Goal: Information Seeking & Learning: Learn about a topic

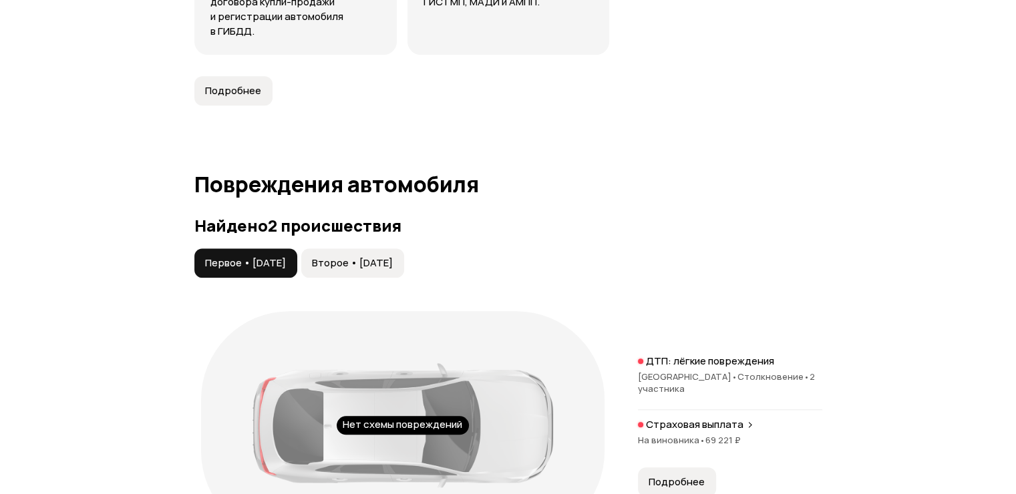
scroll to position [1402, 0]
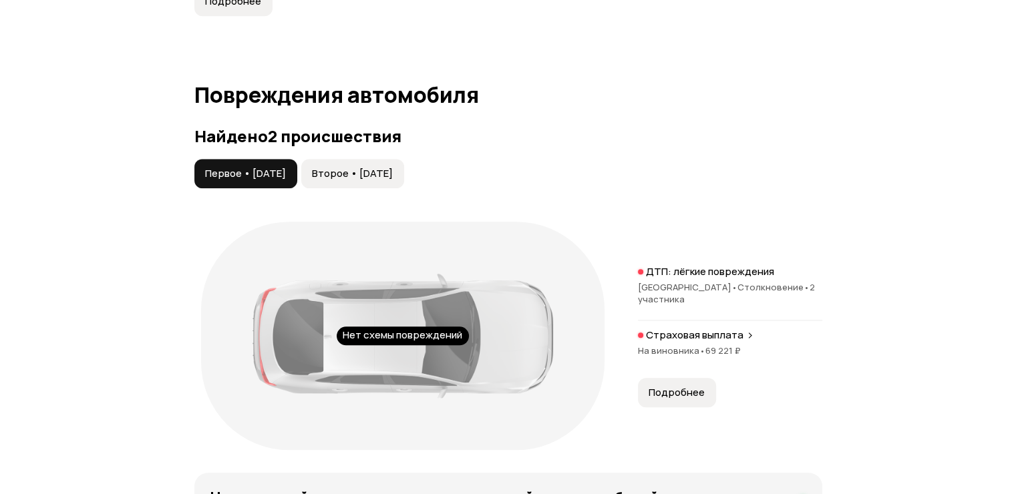
click at [359, 180] on span "Второе • [DATE]" at bounding box center [352, 173] width 81 height 13
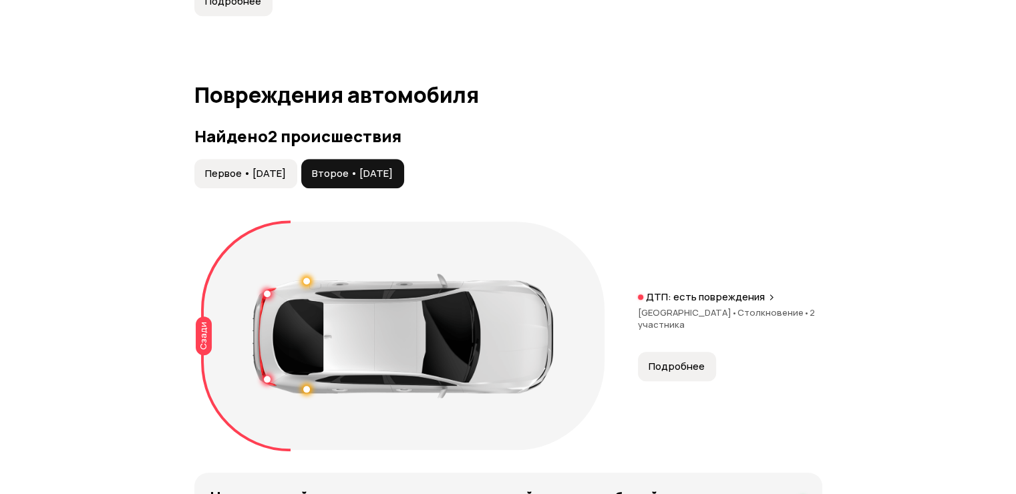
click at [286, 180] on span "Первое • [DATE]" at bounding box center [245, 173] width 81 height 13
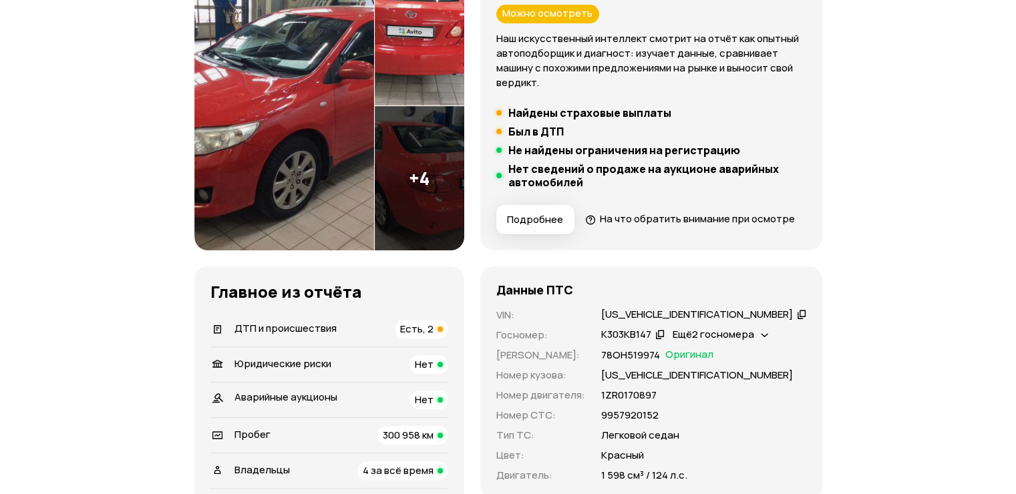
scroll to position [267, 0]
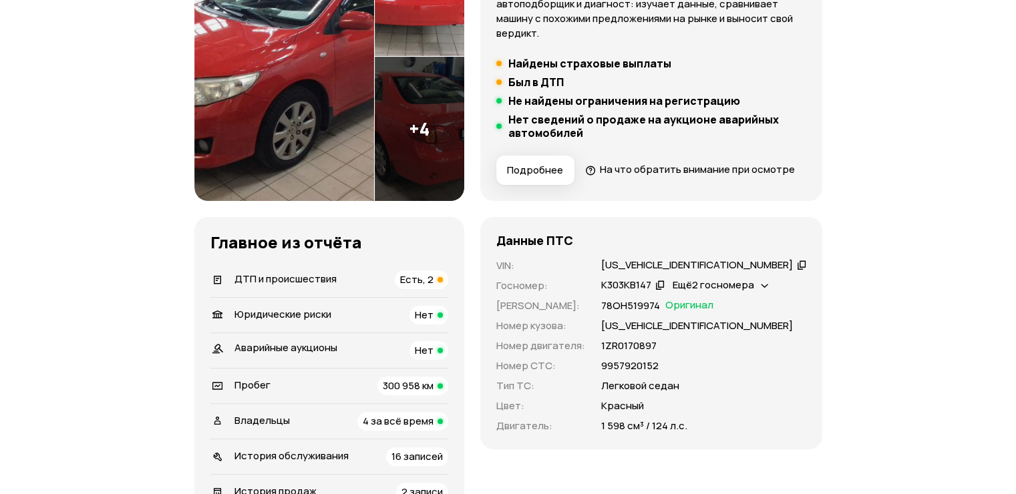
click at [797, 271] on icon at bounding box center [801, 264] width 9 height 13
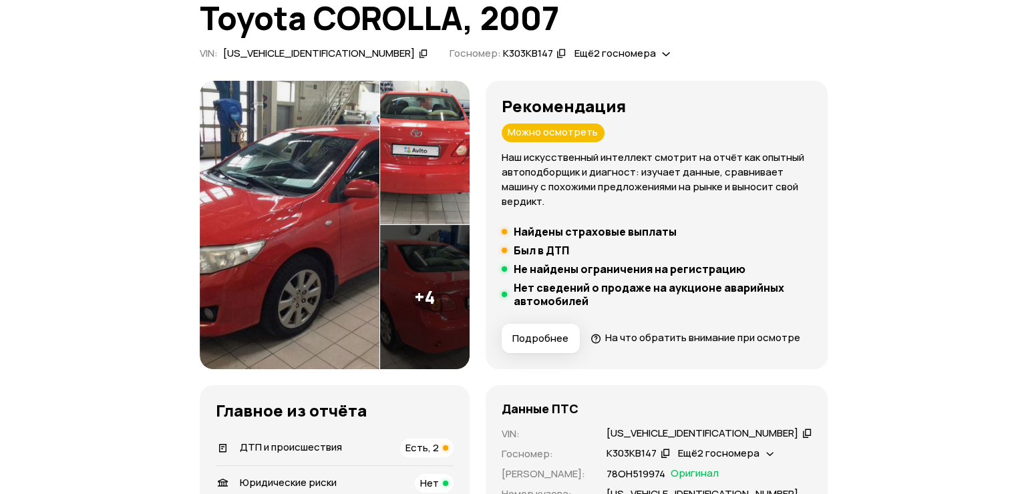
scroll to position [0, 0]
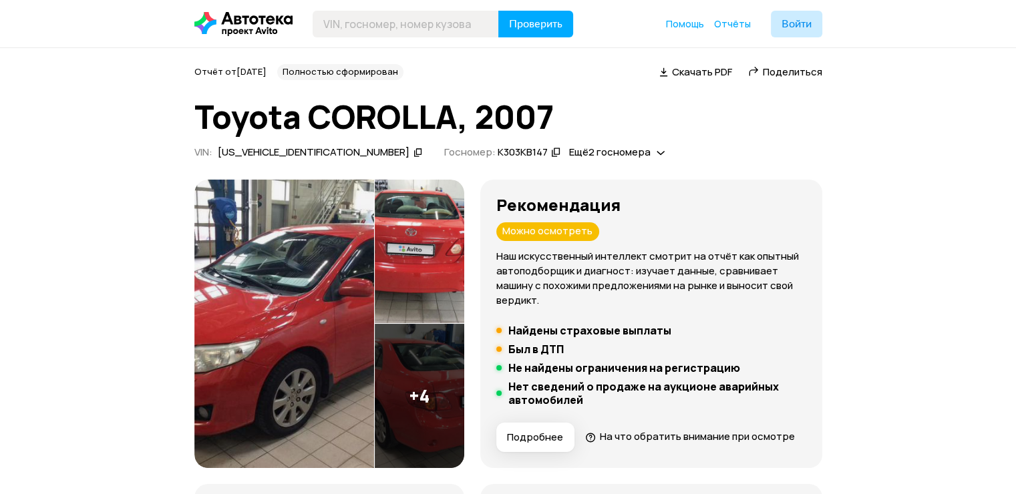
click at [320, 324] on img at bounding box center [284, 324] width 180 height 288
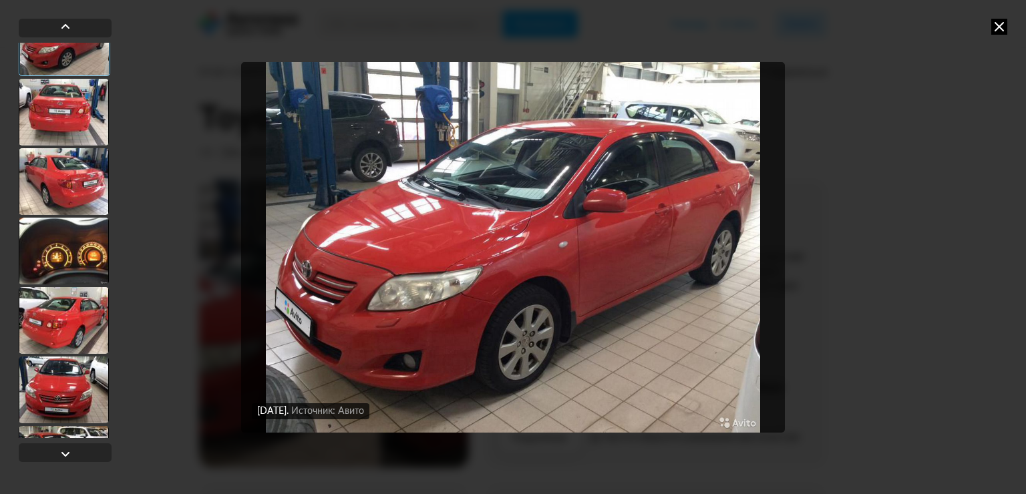
scroll to position [67, 0]
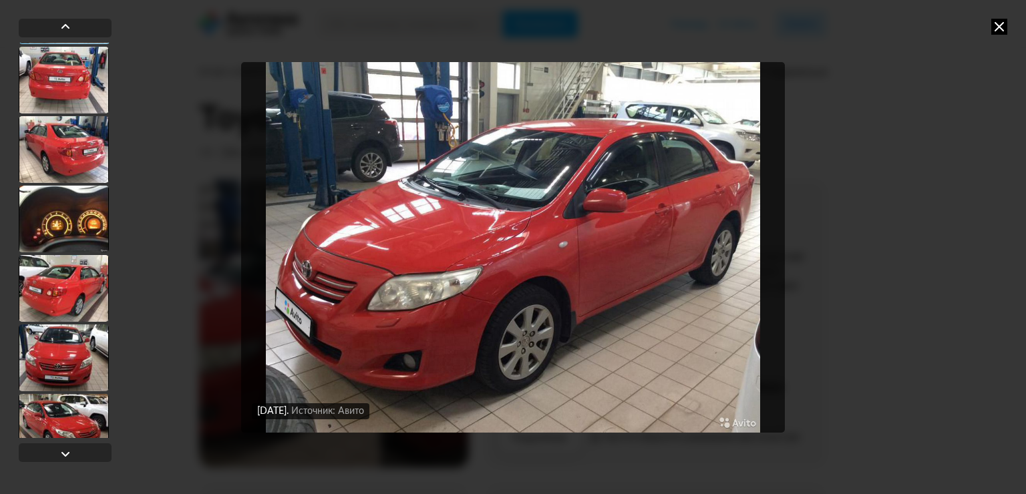
click at [71, 339] on div at bounding box center [64, 357] width 90 height 67
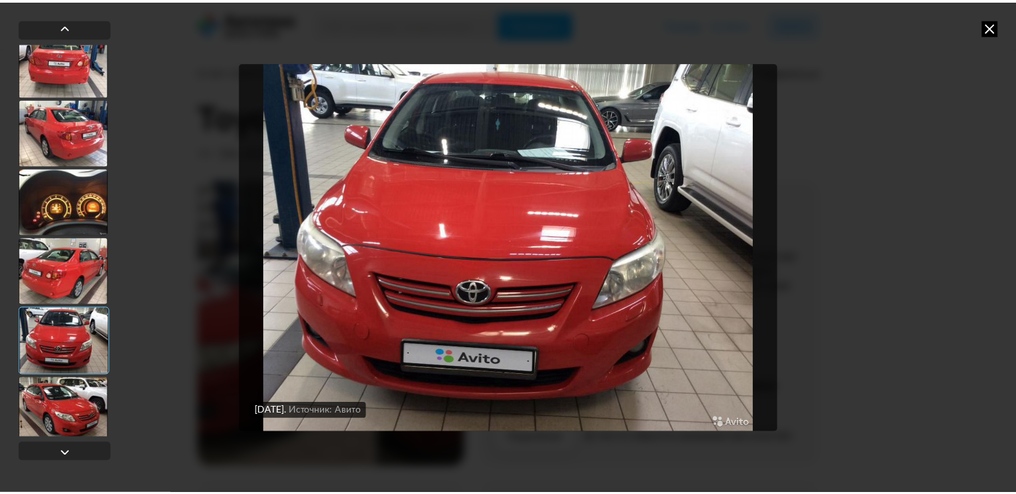
scroll to position [91, 0]
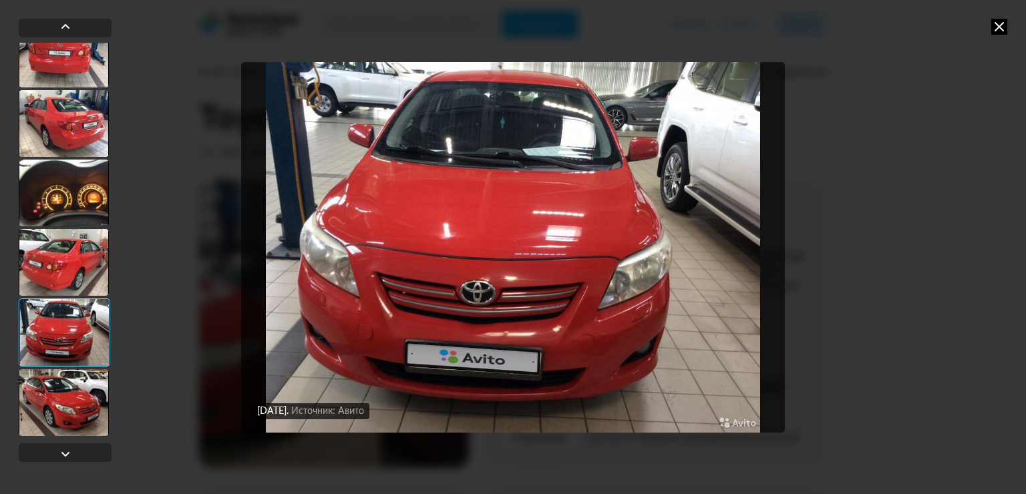
click at [74, 382] on div at bounding box center [64, 402] width 90 height 67
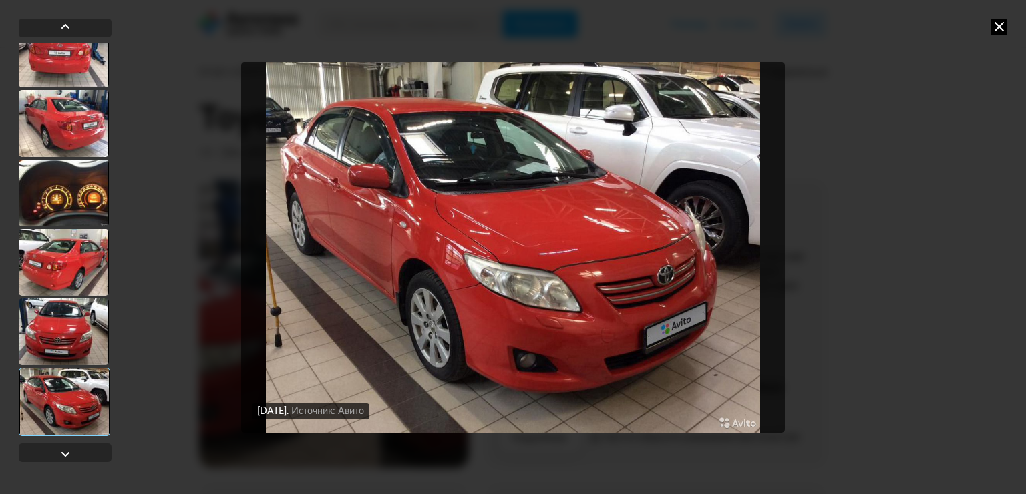
click at [424, 300] on img "Go to Slide 7" at bounding box center [512, 247] width 543 height 371
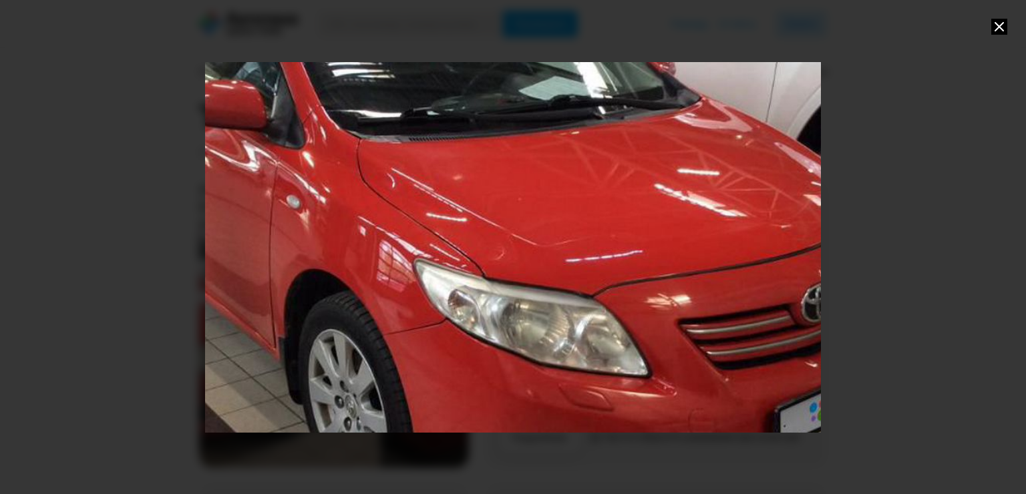
click at [420, 306] on div "Go to Slide 7" at bounding box center [512, 246] width 1231 height 741
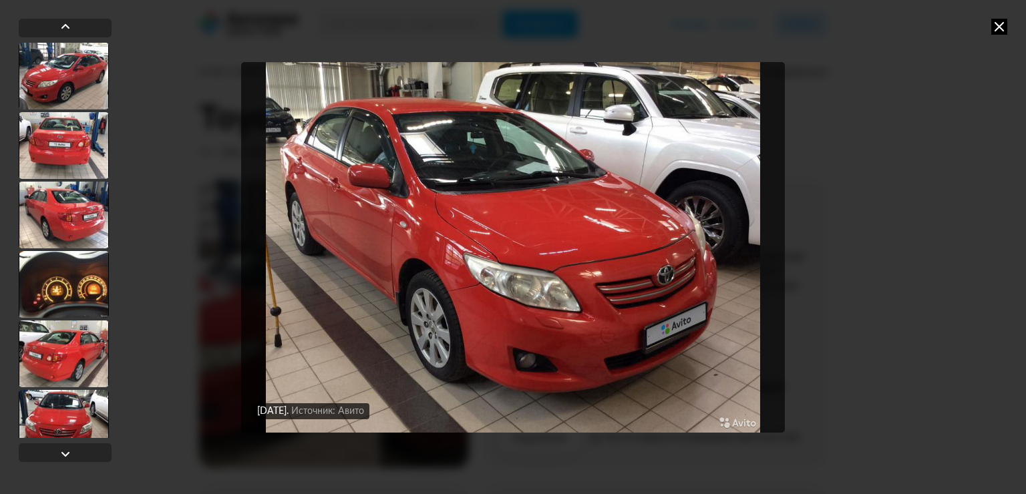
click at [1000, 24] on icon at bounding box center [999, 27] width 16 height 16
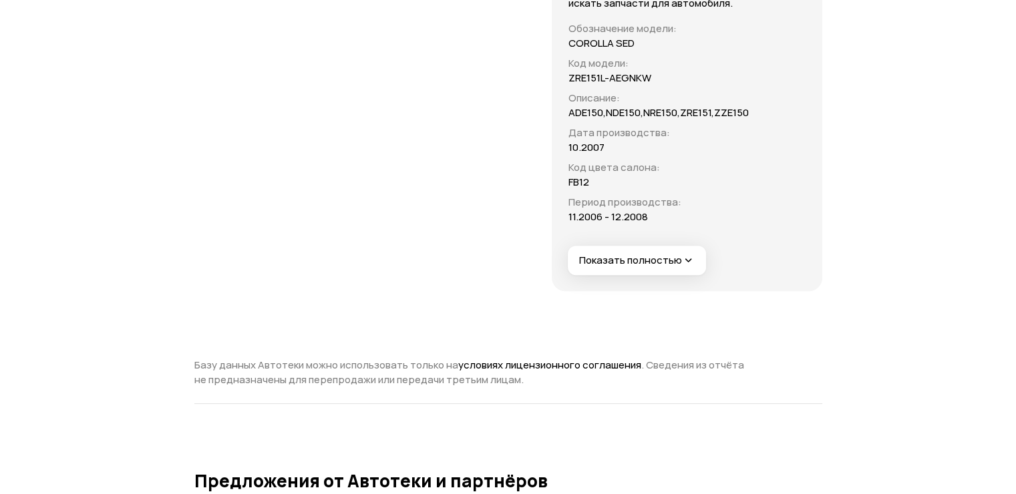
scroll to position [5445, 0]
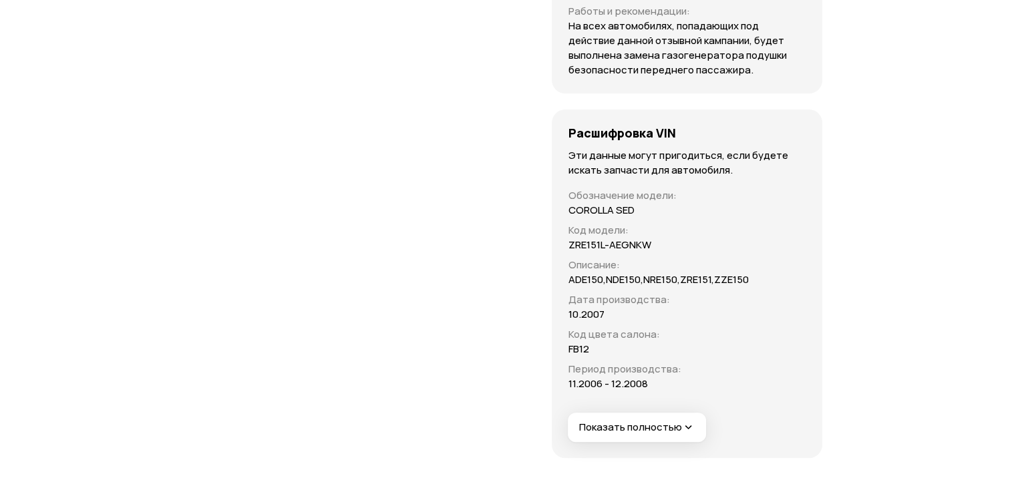
click at [624, 421] on span "Показать полностью" at bounding box center [636, 428] width 116 height 14
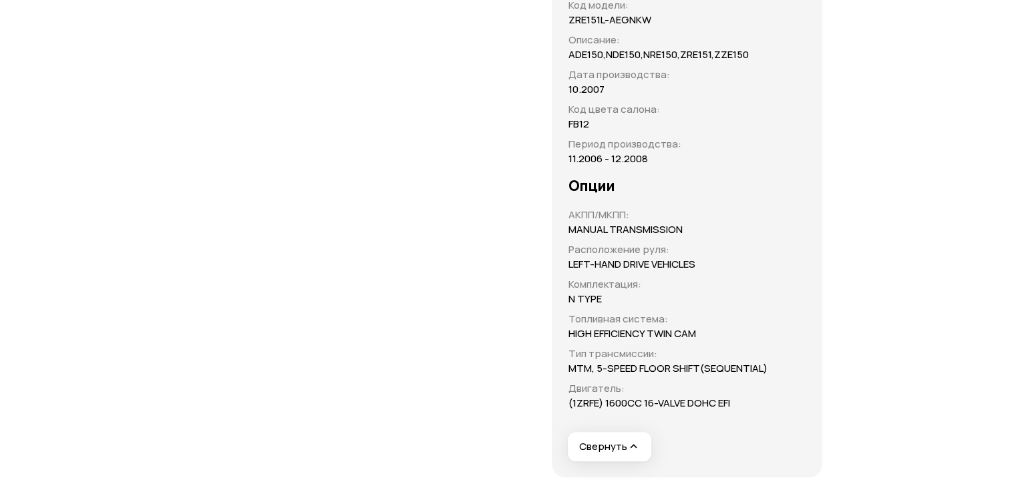
drag, startPoint x: 597, startPoint y: 179, endPoint x: 598, endPoint y: 210, distance: 30.7
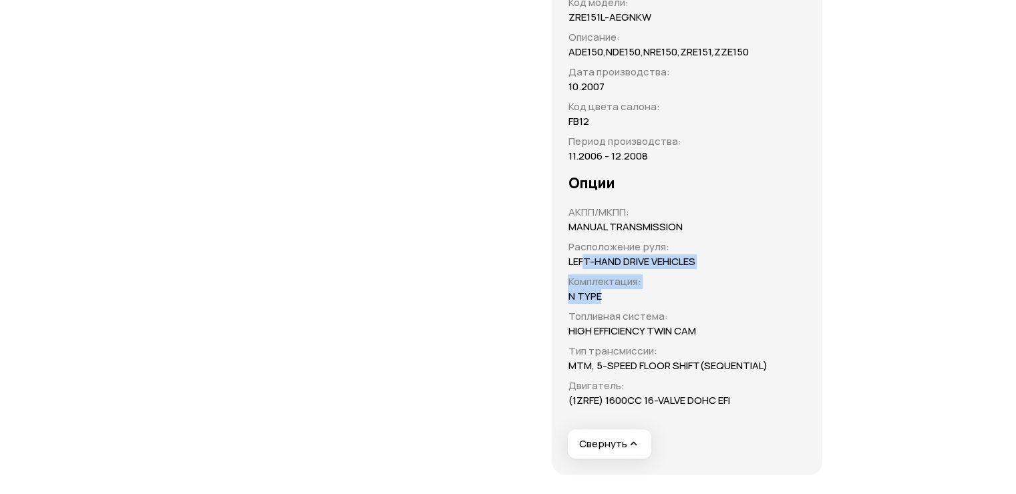
drag, startPoint x: 553, startPoint y: 237, endPoint x: 545, endPoint y: 210, distance: 27.9
click at [568, 214] on div "Обозначение модели : COROLLA SED Код модели : ZRE151L-AEGNKW Описание : ADE150,…" at bounding box center [667, 184] width 199 height 447
click at [616, 344] on p "Тип трансмиссии :" at bounding box center [667, 351] width 199 height 15
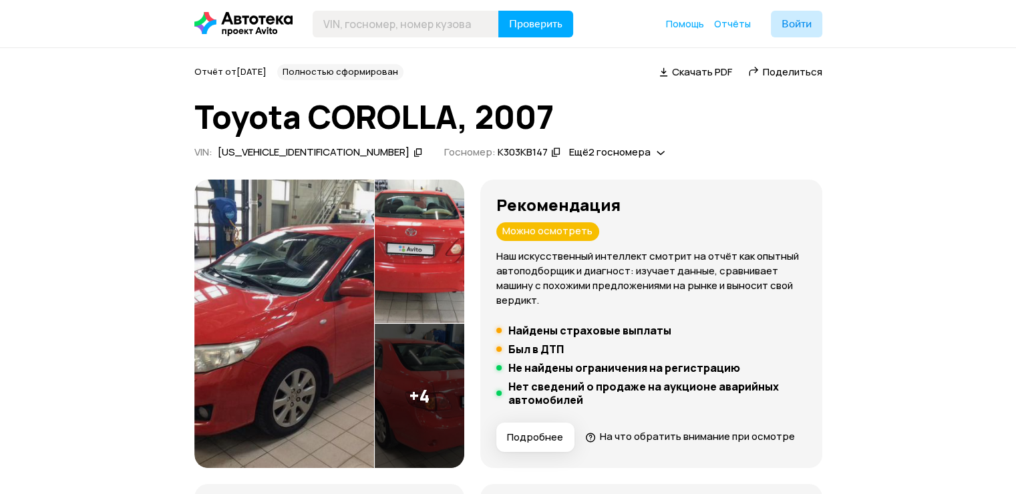
scroll to position [467, 0]
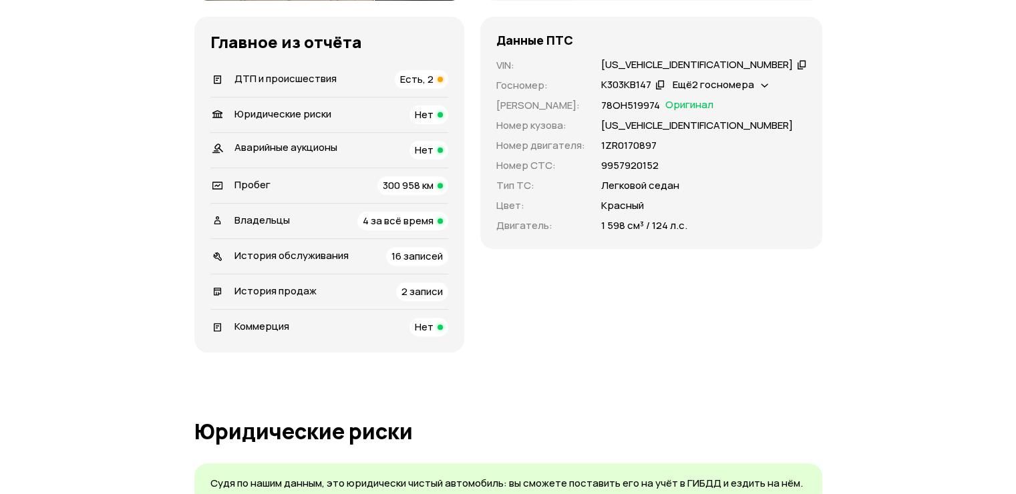
click at [797, 71] on icon at bounding box center [801, 63] width 9 height 13
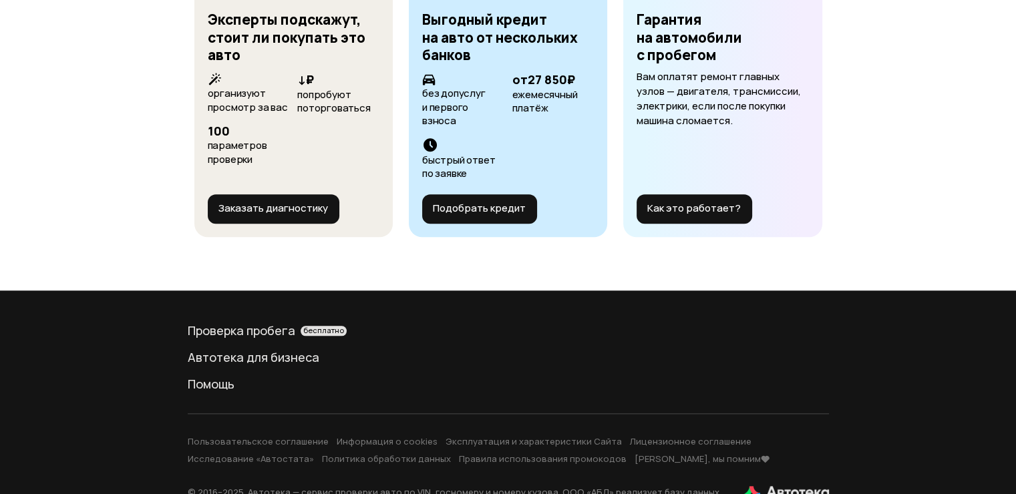
drag, startPoint x: 698, startPoint y: 160, endPoint x: 663, endPoint y: 442, distance: 284.0
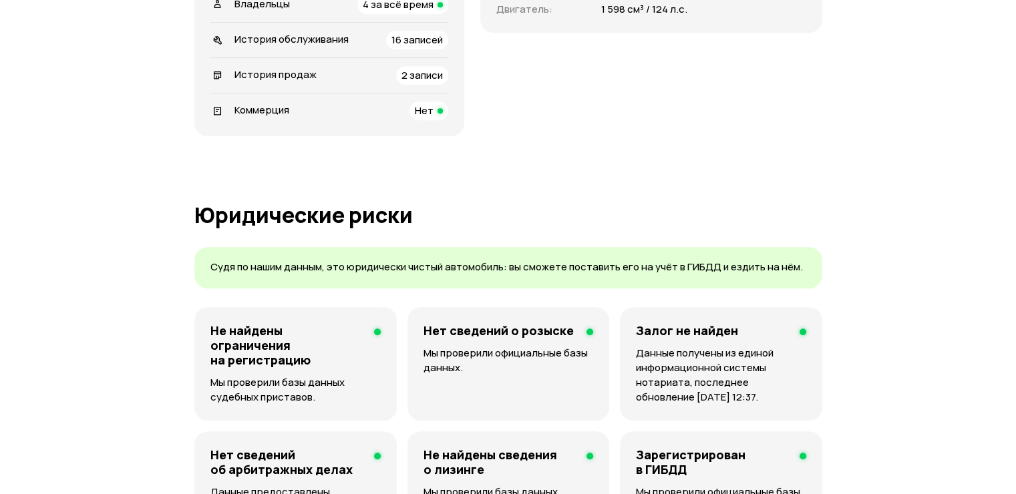
scroll to position [0, 0]
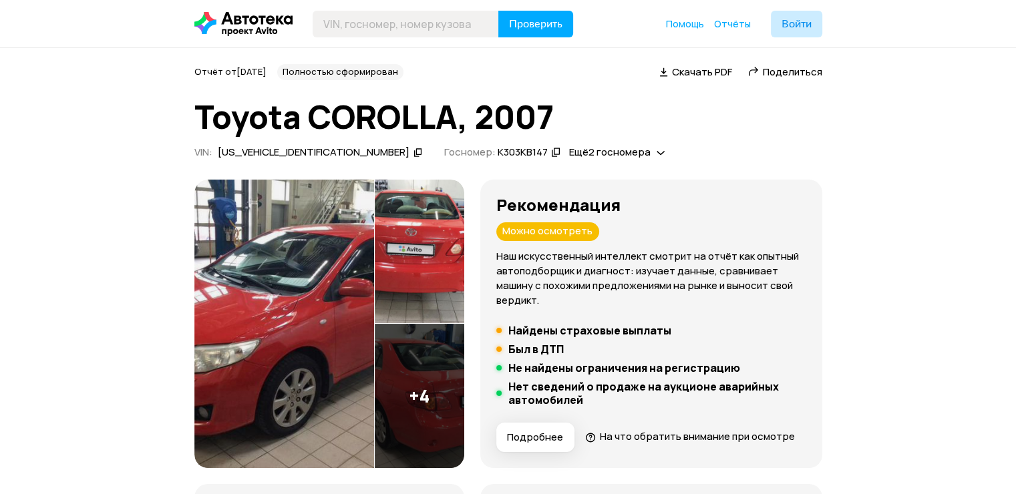
drag, startPoint x: 517, startPoint y: 286, endPoint x: 485, endPoint y: 48, distance: 239.8
